Goal: Learn about a topic

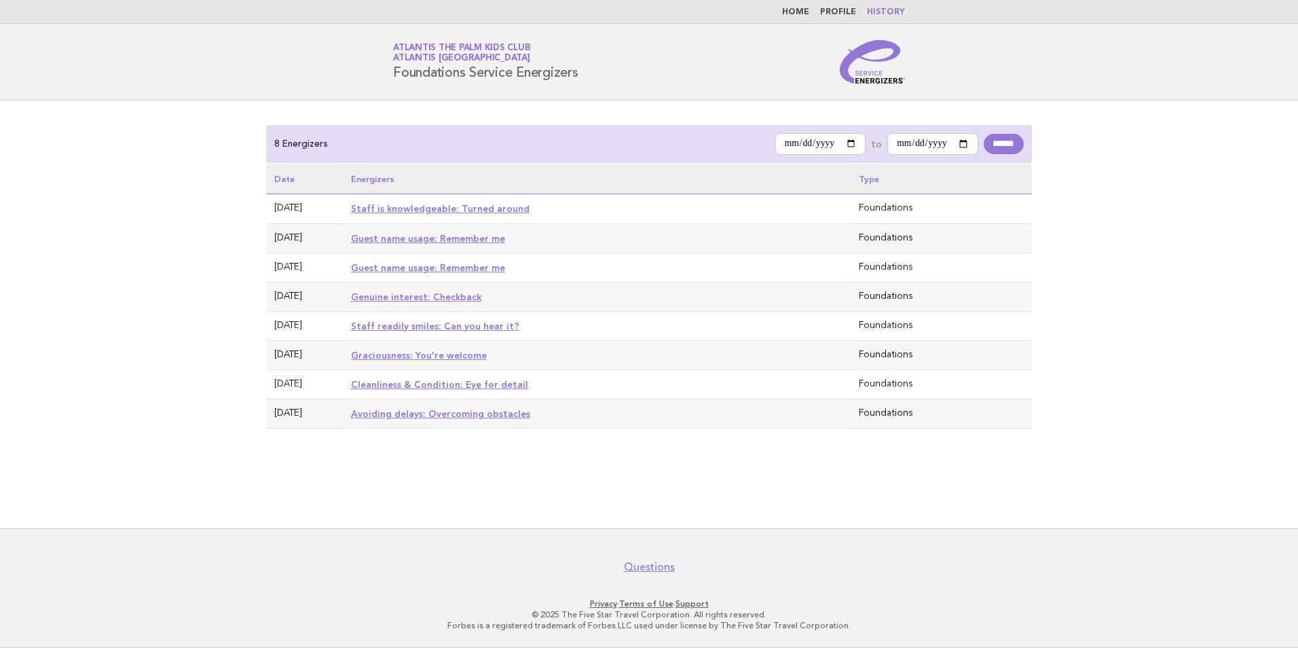
click at [417, 211] on link "Staff is knowledgeable: Turned around" at bounding box center [440, 208] width 179 height 11
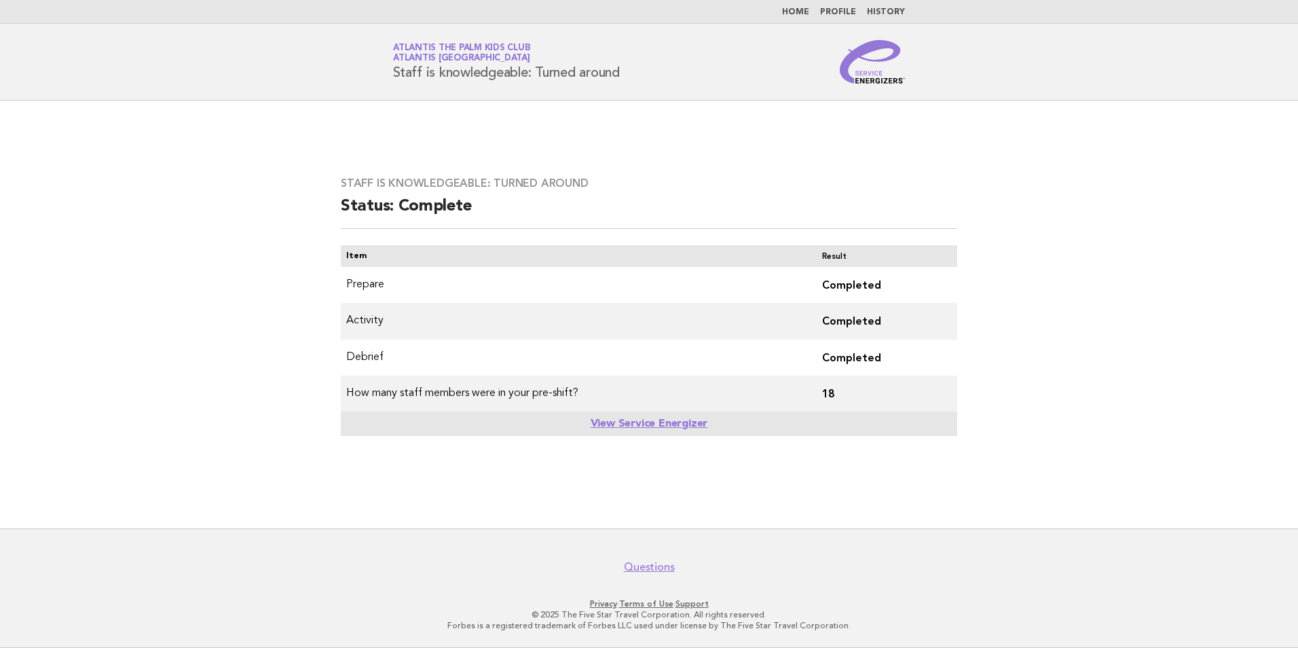
click at [798, 14] on link "Home" at bounding box center [795, 12] width 27 height 8
click at [797, 10] on link "Home" at bounding box center [795, 12] width 27 height 8
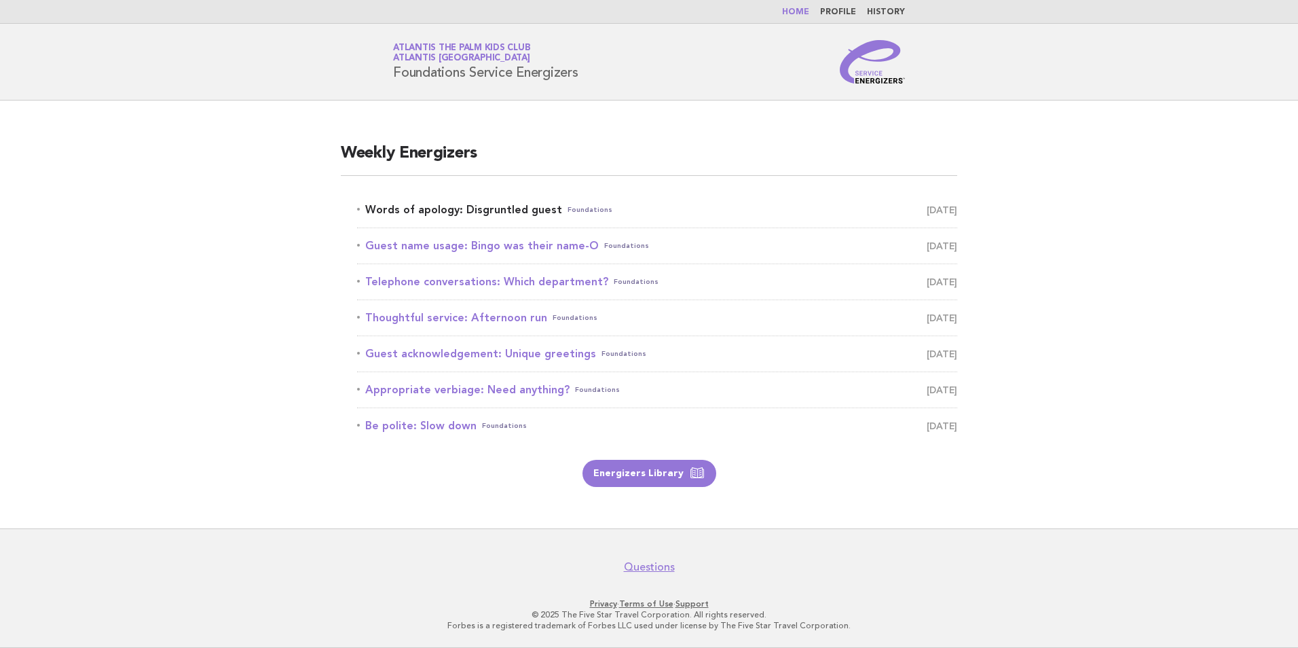
click at [492, 206] on link "Words of apology: Disgruntled guest Foundations October 11" at bounding box center [657, 209] width 600 height 19
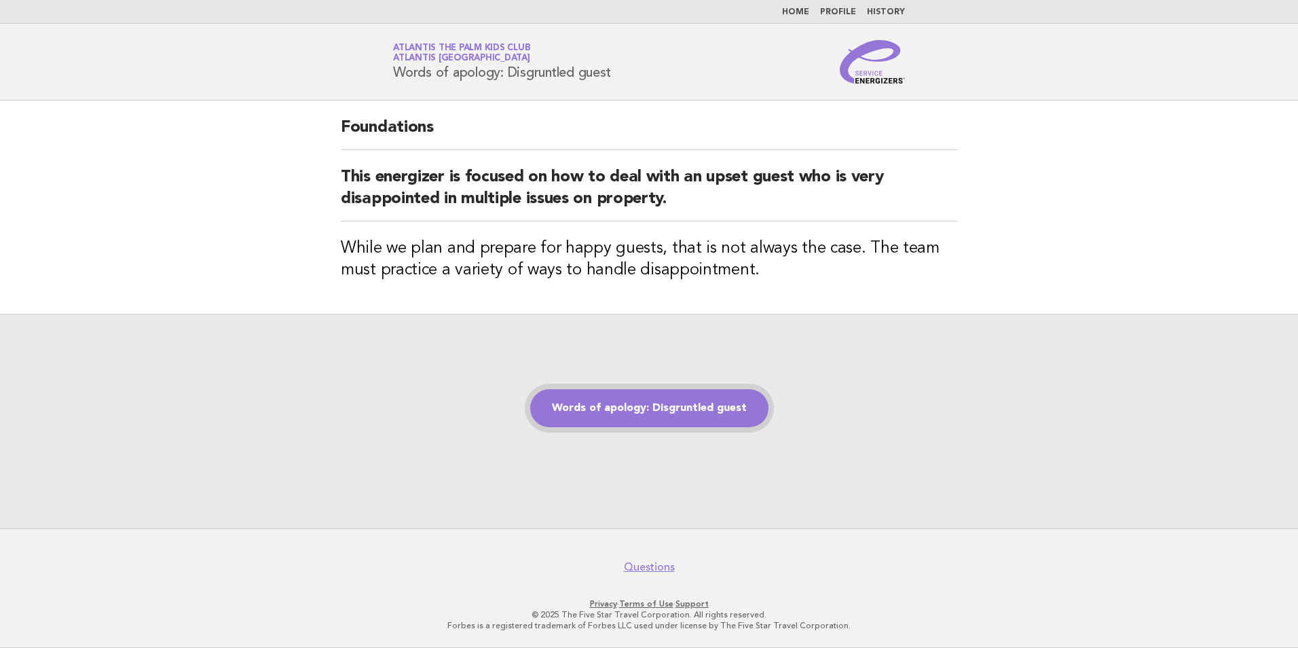
click at [606, 412] on link "Words of apology: Disgruntled guest" at bounding box center [649, 408] width 238 height 38
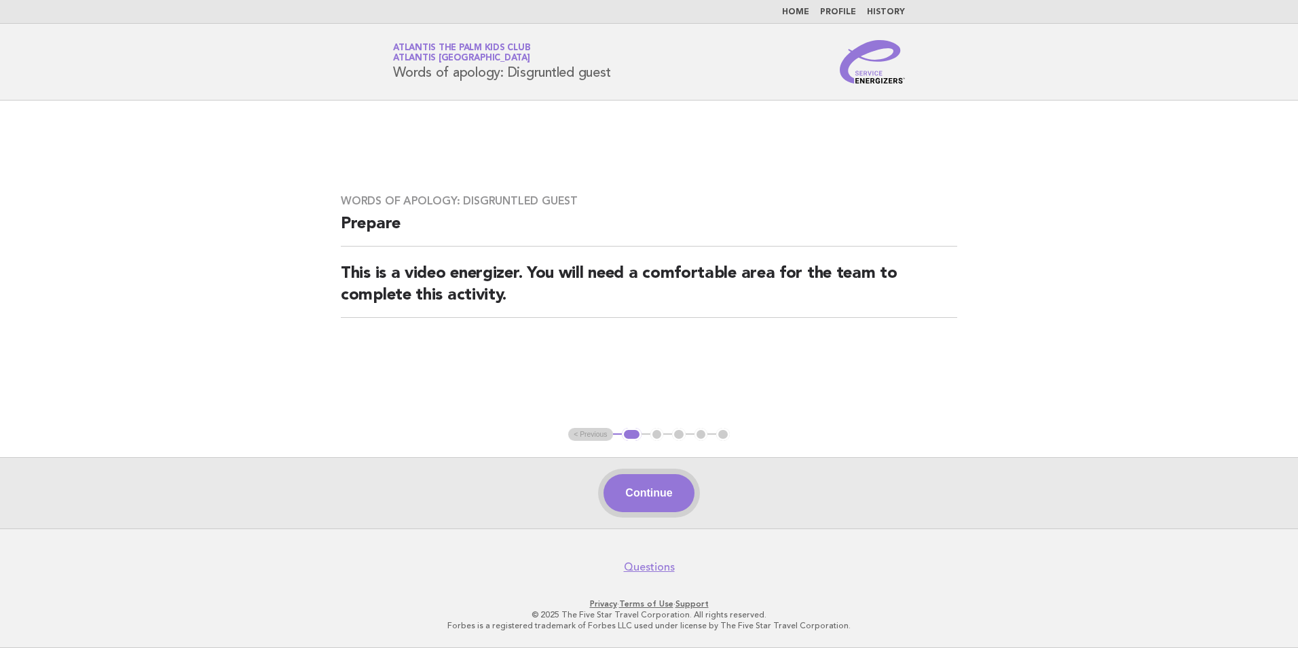
click at [653, 493] on button "Continue" at bounding box center [649, 493] width 90 height 38
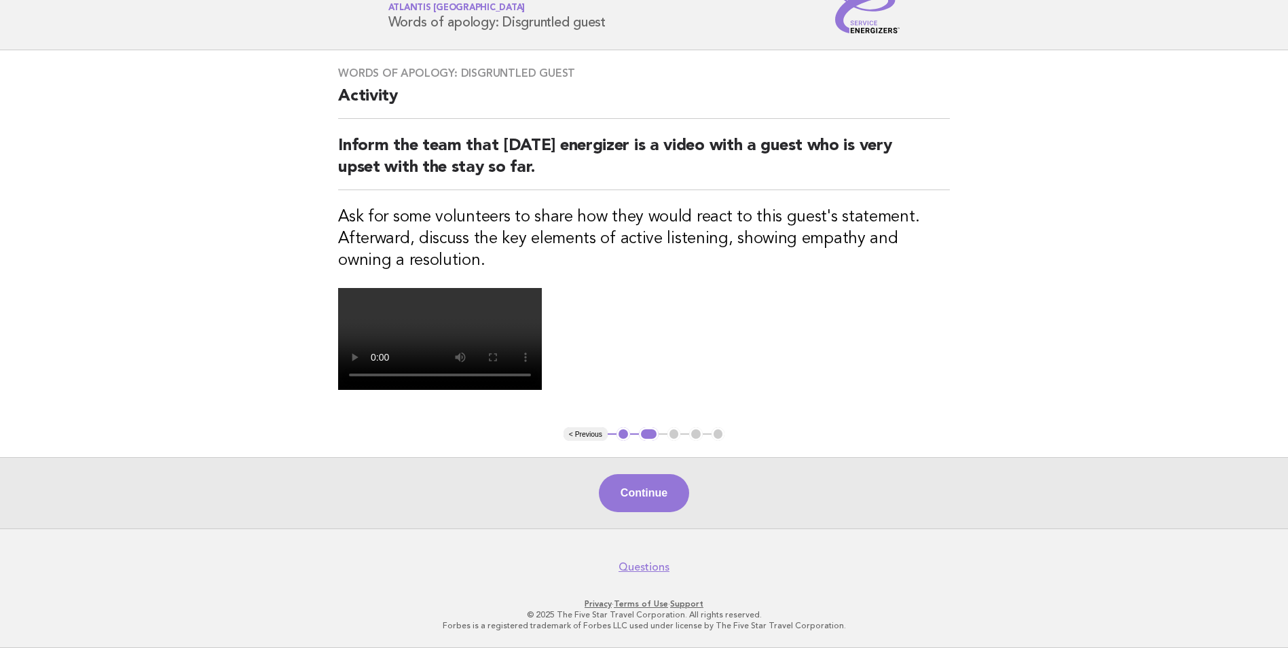
scroll to position [226, 0]
click at [651, 512] on button "Continue" at bounding box center [644, 493] width 90 height 38
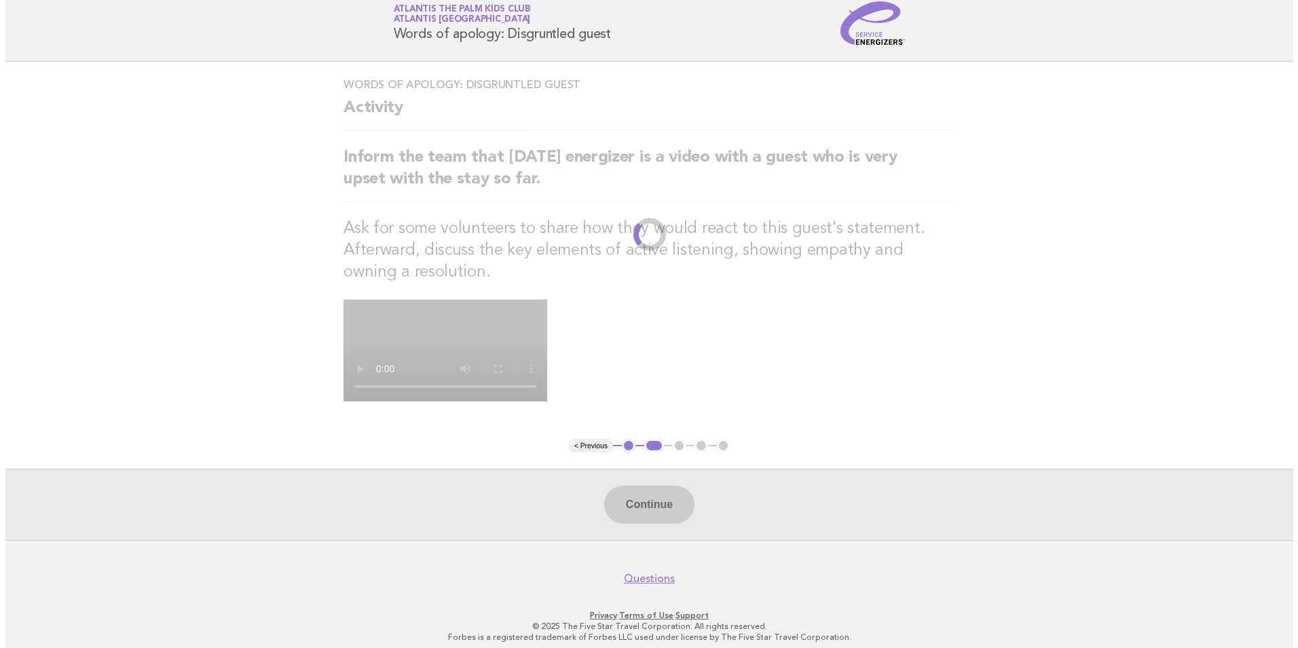
scroll to position [0, 0]
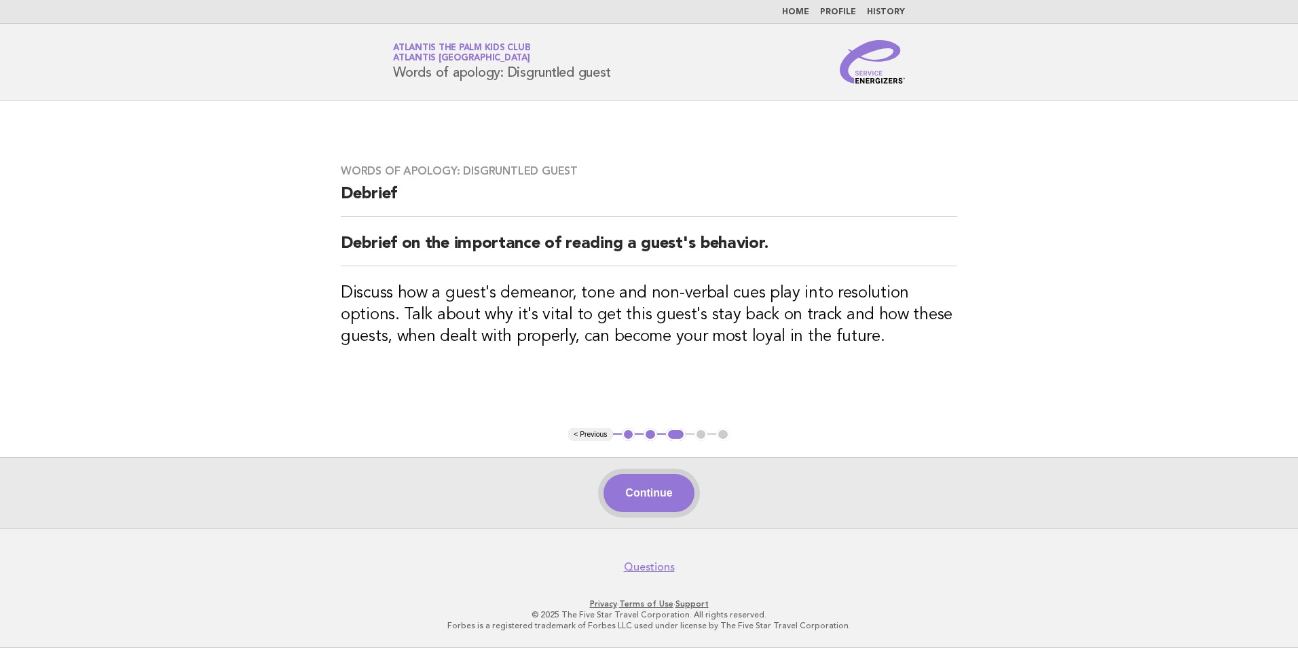
click at [683, 494] on button "Continue" at bounding box center [649, 493] width 90 height 38
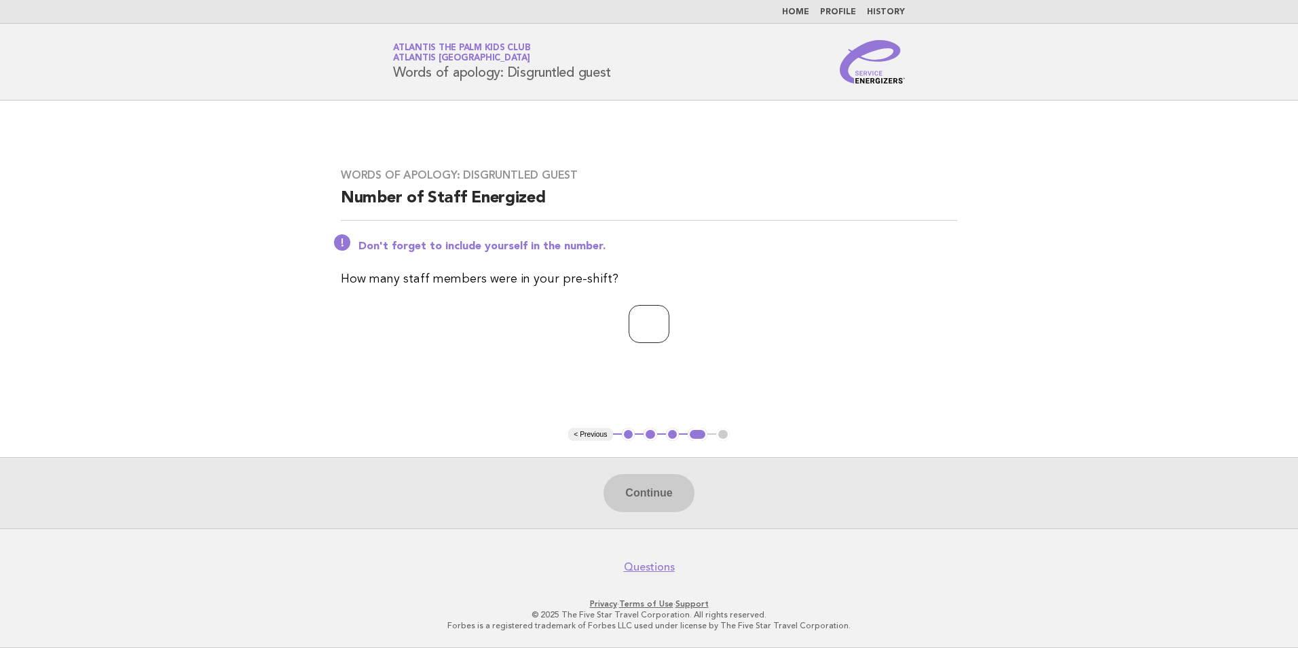
click at [659, 327] on input "number" at bounding box center [649, 324] width 41 height 38
type input "**"
click at [624, 506] on button "Continue" at bounding box center [649, 493] width 90 height 38
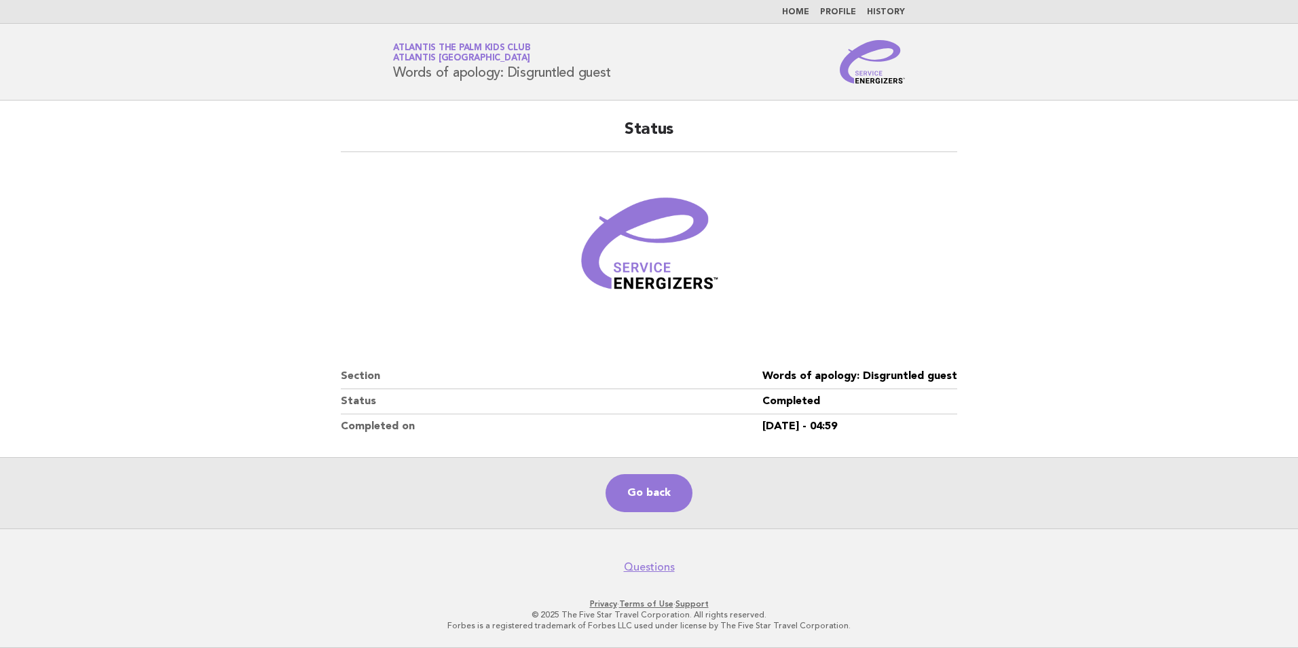
click at [801, 7] on li "Home" at bounding box center [795, 12] width 27 height 11
click at [801, 8] on link "Home" at bounding box center [795, 12] width 27 height 8
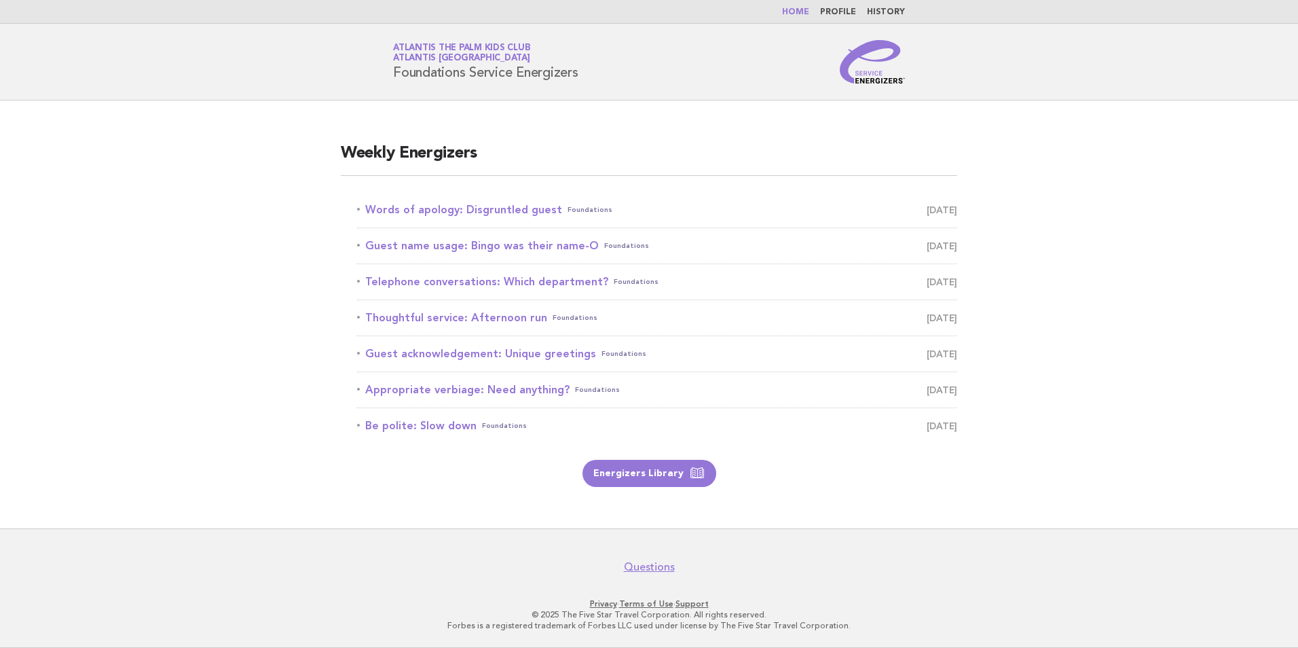
click at [450, 60] on span "Atlantis [GEOGRAPHIC_DATA]" at bounding box center [461, 58] width 137 height 9
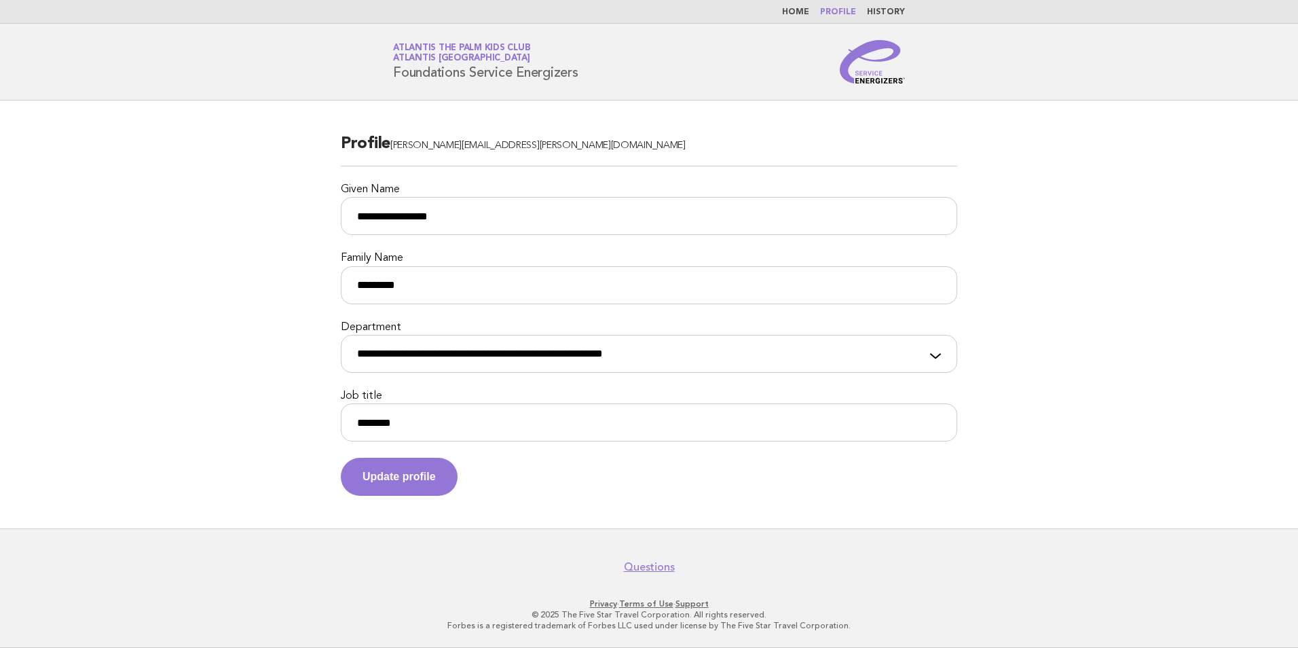
click at [454, 45] on link "Atlantis The Palm Kids Club Atlantis [GEOGRAPHIC_DATA]" at bounding box center [461, 52] width 137 height 19
